Goal: Task Accomplishment & Management: Use online tool/utility

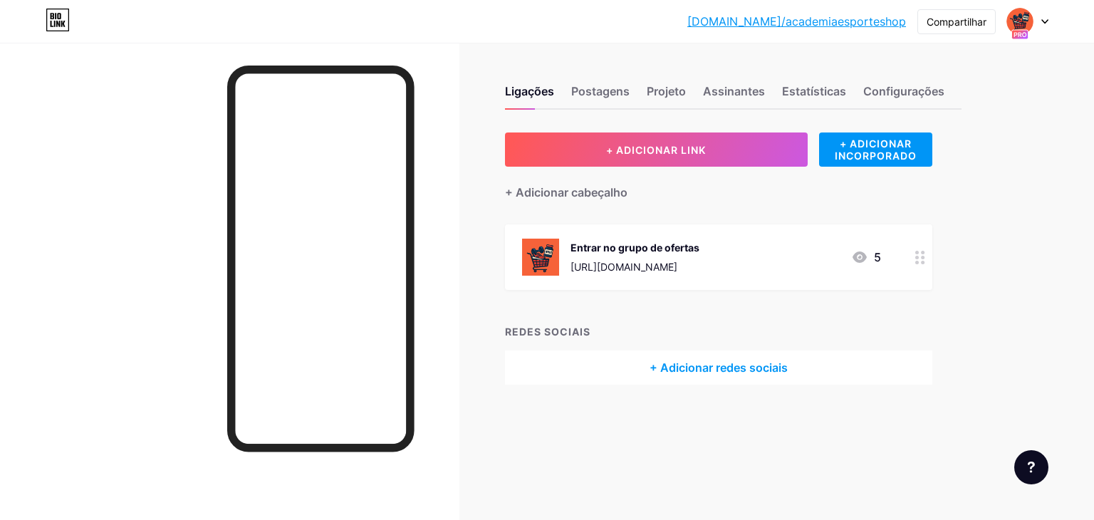
click at [677, 261] on font "[URL][DOMAIN_NAME]" at bounding box center [623, 267] width 107 height 12
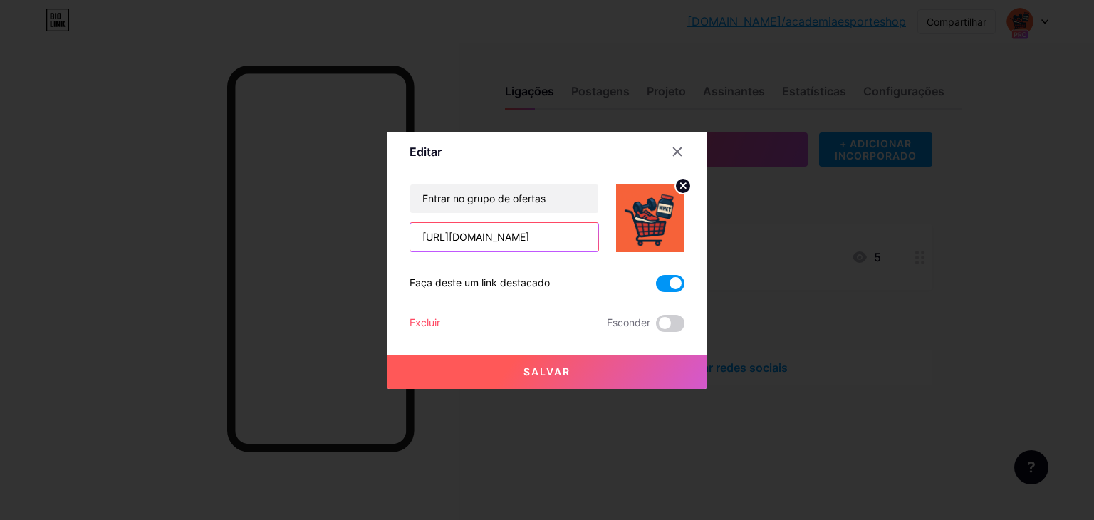
click at [500, 241] on input "[URL][DOMAIN_NAME]" at bounding box center [504, 237] width 188 height 28
click at [449, 242] on input "text" at bounding box center [504, 237] width 188 height 28
paste input "[URL][DOMAIN_NAME]"
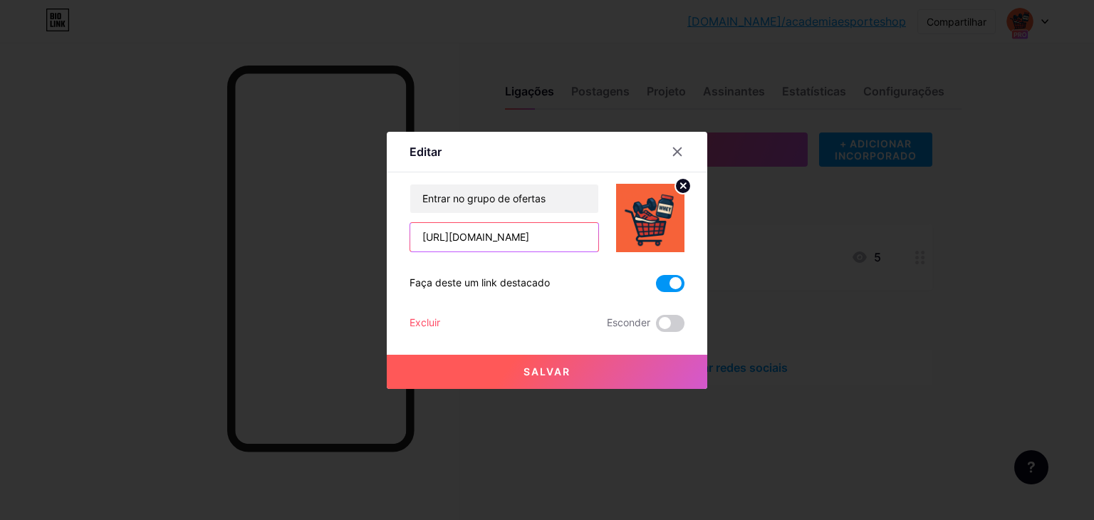
scroll to position [0, 97]
type input "[URL][DOMAIN_NAME]"
click at [531, 366] on font "Salvar" at bounding box center [546, 371] width 47 height 12
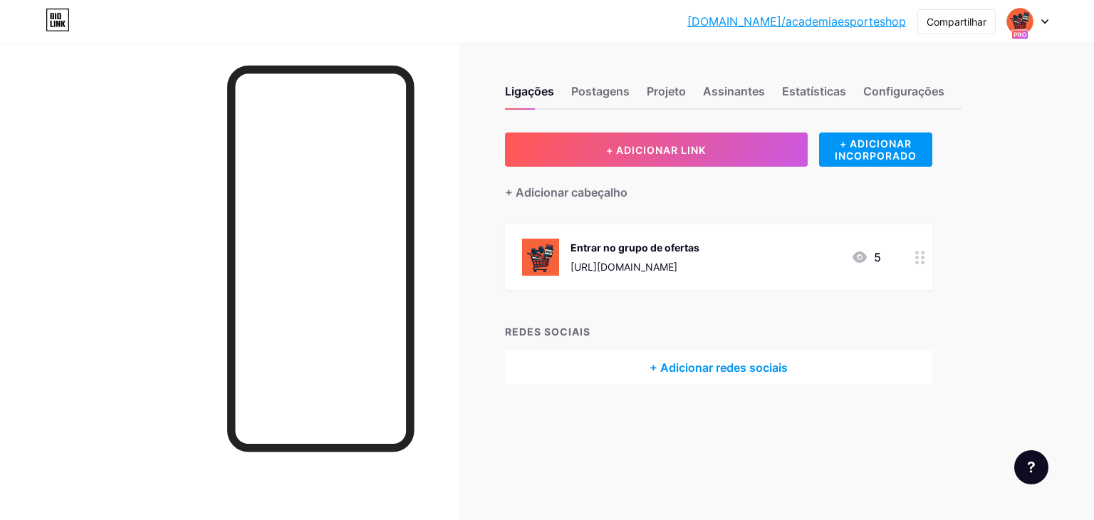
click at [677, 263] on font "[URL][DOMAIN_NAME]" at bounding box center [623, 267] width 107 height 12
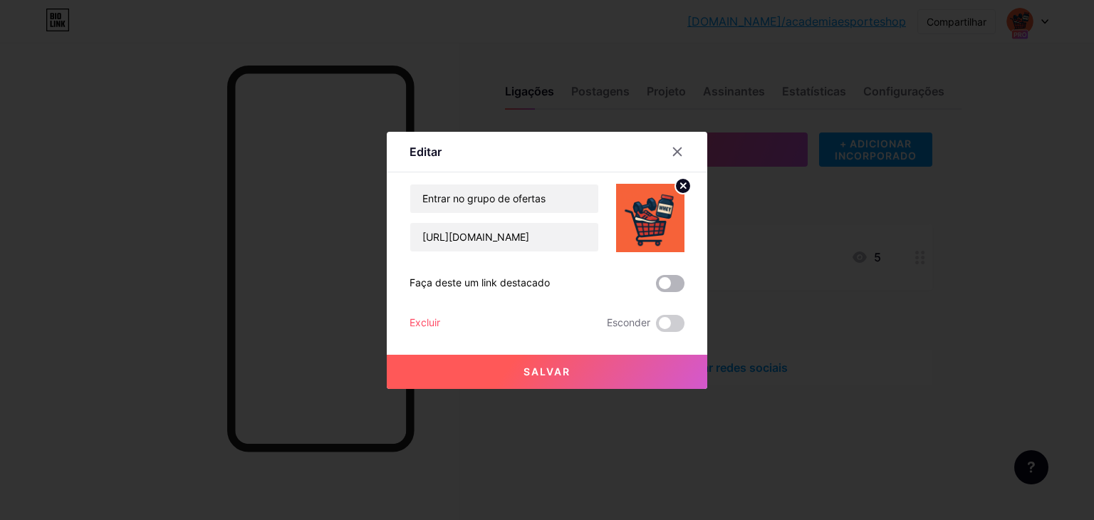
click at [673, 281] on span at bounding box center [670, 283] width 28 height 17
click at [656, 287] on input "checkbox" at bounding box center [656, 287] width 0 height 0
click at [535, 360] on button "Salvar" at bounding box center [547, 372] width 320 height 34
